Goal: Communication & Community: Answer question/provide support

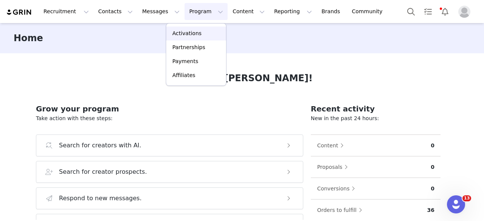
click at [187, 29] on link "Activations" at bounding box center [196, 33] width 60 height 14
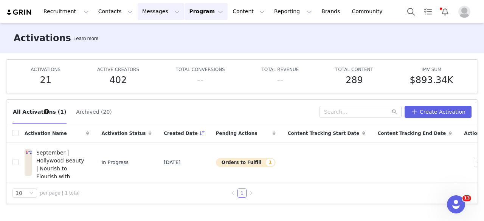
click at [138, 13] on button "Messages Messages" at bounding box center [161, 11] width 46 height 17
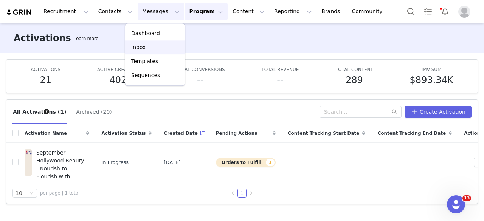
click at [139, 51] on link "Inbox" at bounding box center [155, 47] width 60 height 14
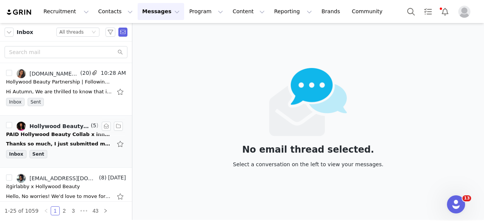
click at [31, 142] on div "Thanks so much, I just submitted my proposal. On Tue, Sep 30, 2025 at 4:53 PM H…" at bounding box center [59, 144] width 106 height 8
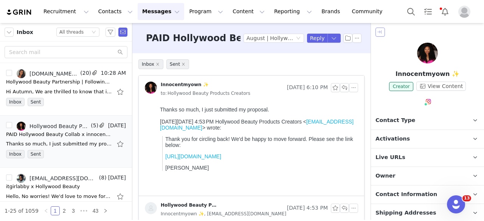
click at [378, 33] on button "button" at bounding box center [379, 32] width 9 height 9
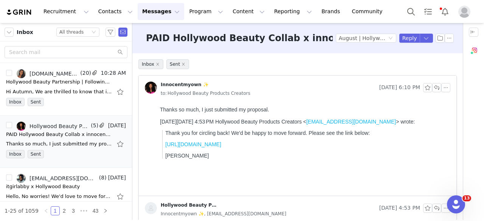
click at [462, 9] on img "Profile" at bounding box center [464, 12] width 12 height 12
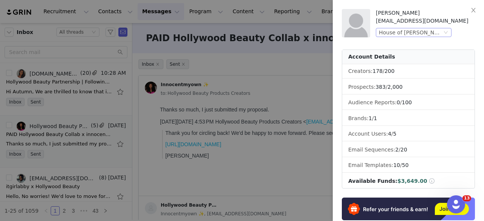
click at [419, 34] on div "House of Cheatham, Inc. (Hollywood Beauty)" at bounding box center [410, 32] width 63 height 8
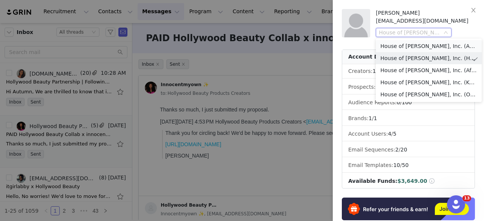
click at [416, 44] on li "House of Cheatham, Inc. (Aunt Jackie’s)" at bounding box center [429, 46] width 106 height 12
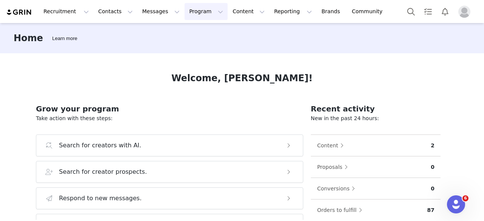
click at [184, 14] on button "Program Program" at bounding box center [205, 11] width 43 height 17
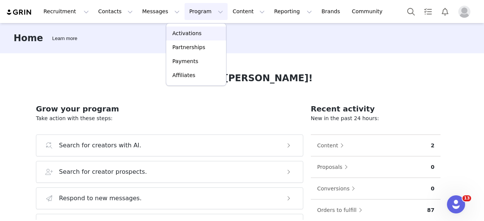
click at [183, 31] on p "Activations" at bounding box center [186, 33] width 29 height 8
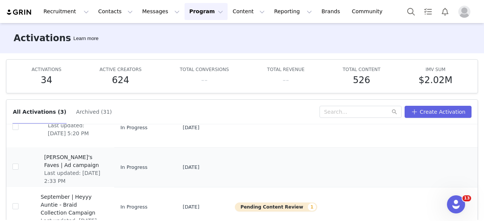
scroll to position [39, 0]
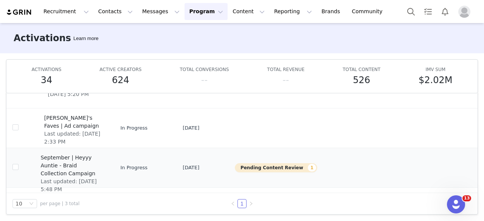
click at [63, 164] on span "September | Heyyy Auntie - Braid Collection Campaign" at bounding box center [71, 166] width 63 height 24
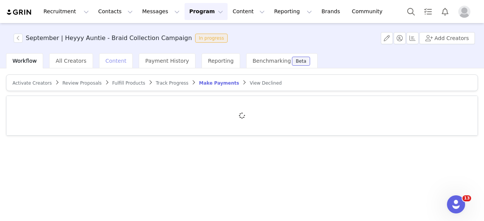
click at [109, 63] on span "Content" at bounding box center [115, 61] width 21 height 6
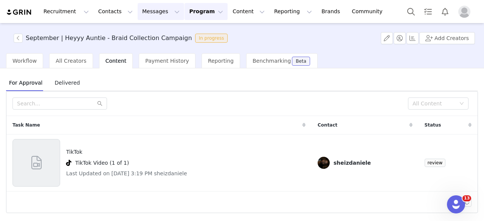
click at [138, 17] on button "Messages Messages" at bounding box center [161, 11] width 46 height 17
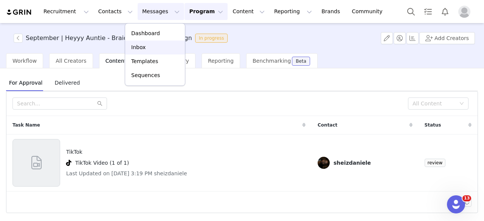
click at [145, 48] on div "Inbox" at bounding box center [155, 47] width 51 height 8
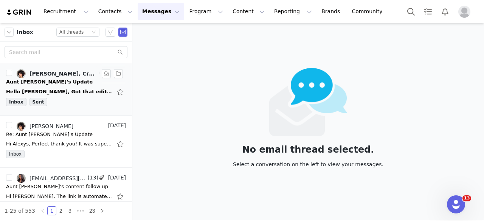
click at [54, 76] on div "[PERSON_NAME], Creators-AJCC" at bounding box center [63, 74] width 68 height 6
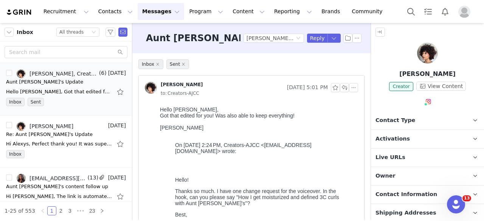
click at [388, 144] on p "Activations" at bounding box center [418, 139] width 95 height 18
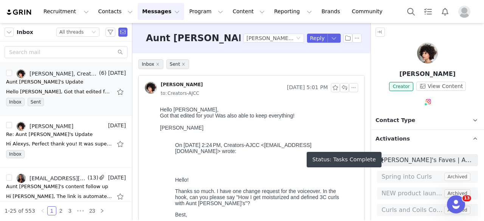
click at [404, 162] on span "[PERSON_NAME]'s Faves | Ad campaign" at bounding box center [427, 160] width 92 height 9
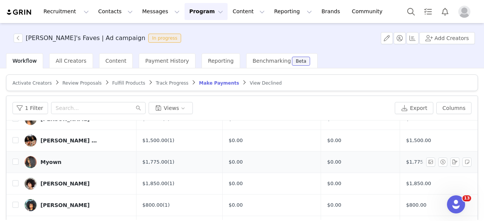
scroll to position [107, 0]
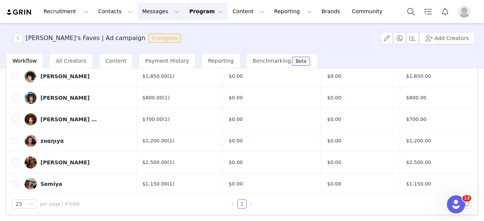
click at [146, 14] on button "Messages Messages" at bounding box center [161, 11] width 46 height 17
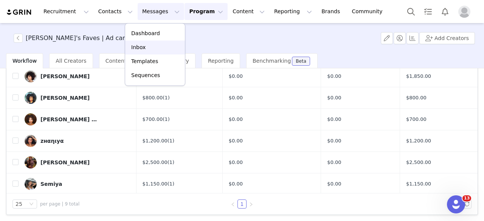
click at [147, 48] on div "Inbox" at bounding box center [155, 47] width 51 height 8
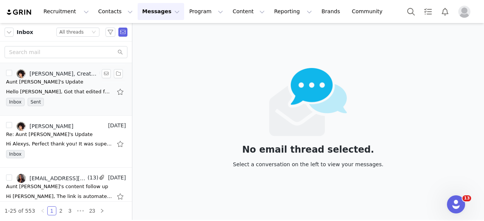
click at [80, 95] on div "Hello [PERSON_NAME], Got that edited for you! Was also able to keep everything!…" at bounding box center [59, 92] width 106 height 8
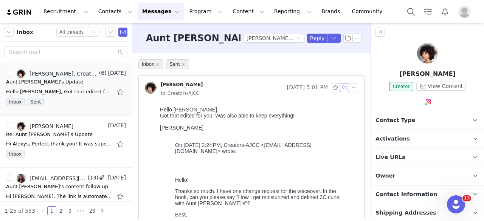
click at [342, 89] on button "button" at bounding box center [344, 87] width 9 height 9
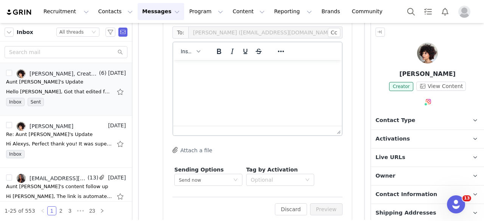
click at [268, 80] on html at bounding box center [257, 70] width 169 height 20
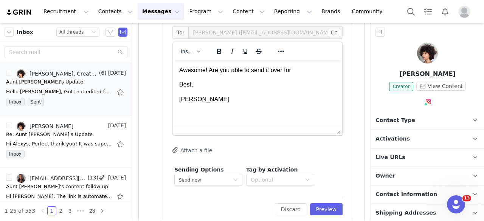
click at [296, 73] on p "Awesome! Are you able to send it over for" at bounding box center [257, 70] width 156 height 8
click at [326, 212] on button "Preview" at bounding box center [326, 209] width 33 height 12
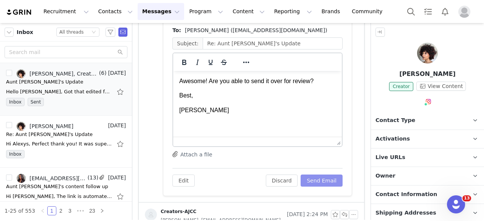
click at [323, 179] on button "Send Email" at bounding box center [321, 181] width 42 height 12
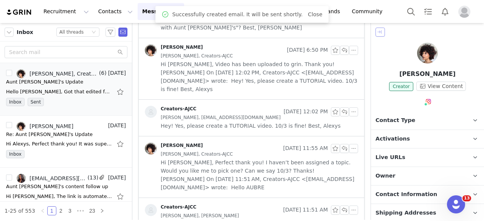
click at [378, 35] on button "button" at bounding box center [379, 32] width 9 height 9
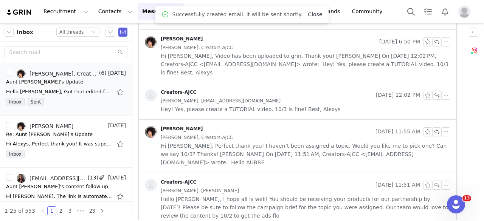
click at [308, 12] on link "Close" at bounding box center [315, 14] width 14 height 6
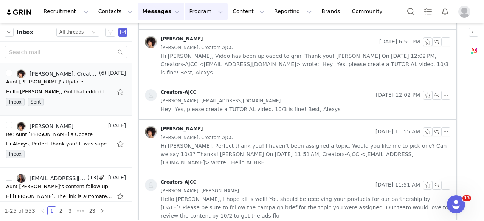
click at [185, 12] on button "Program Program" at bounding box center [205, 11] width 43 height 17
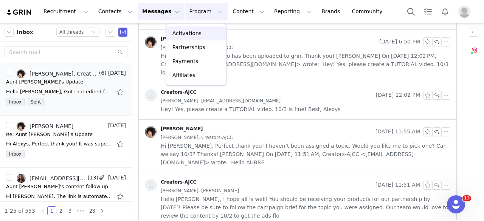
click at [187, 32] on p "Activations" at bounding box center [186, 33] width 29 height 8
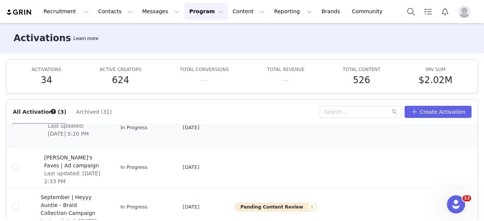
scroll to position [39, 0]
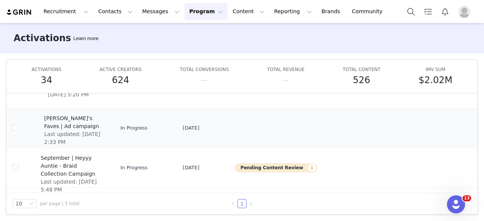
click at [59, 118] on span "[PERSON_NAME]'s Faves | Ad campaign" at bounding box center [74, 122] width 60 height 16
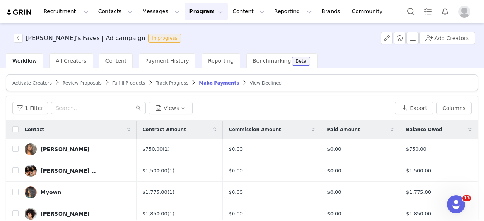
click at [184, 10] on button "Program Program" at bounding box center [205, 11] width 43 height 17
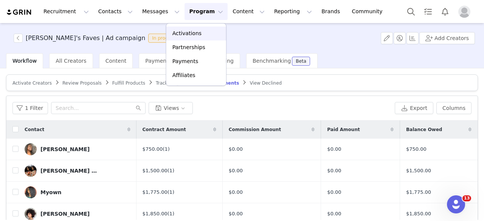
click at [175, 37] on p "Activations" at bounding box center [186, 33] width 29 height 8
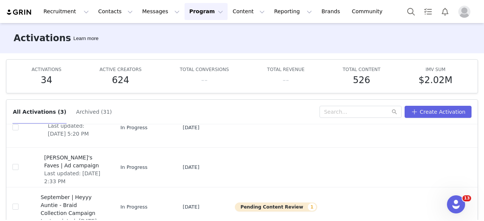
scroll to position [39, 0]
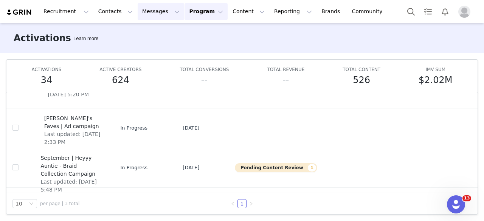
click at [151, 16] on button "Messages Messages" at bounding box center [161, 11] width 46 height 17
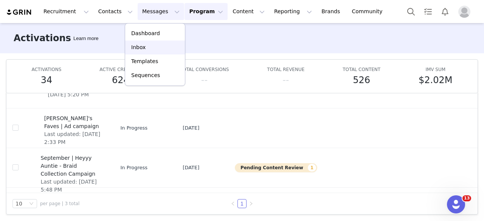
click at [153, 51] on div "Inbox" at bounding box center [155, 47] width 51 height 8
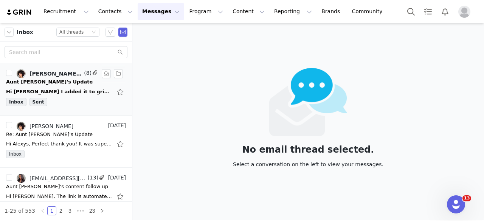
click at [68, 86] on div "Hi [PERSON_NAME] I added it to grin! Will attach below as well! Thank you! [PER…" at bounding box center [66, 92] width 120 height 12
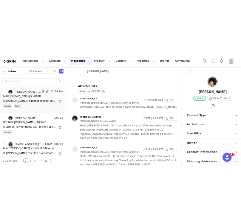
scroll to position [190, 0]
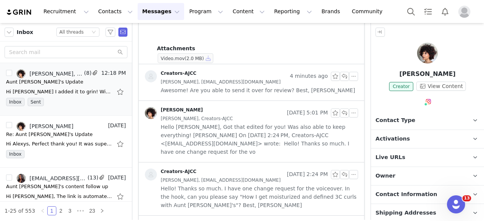
click at [204, 59] on button "button" at bounding box center [208, 58] width 9 height 9
